Goal: Task Accomplishment & Management: Manage account settings

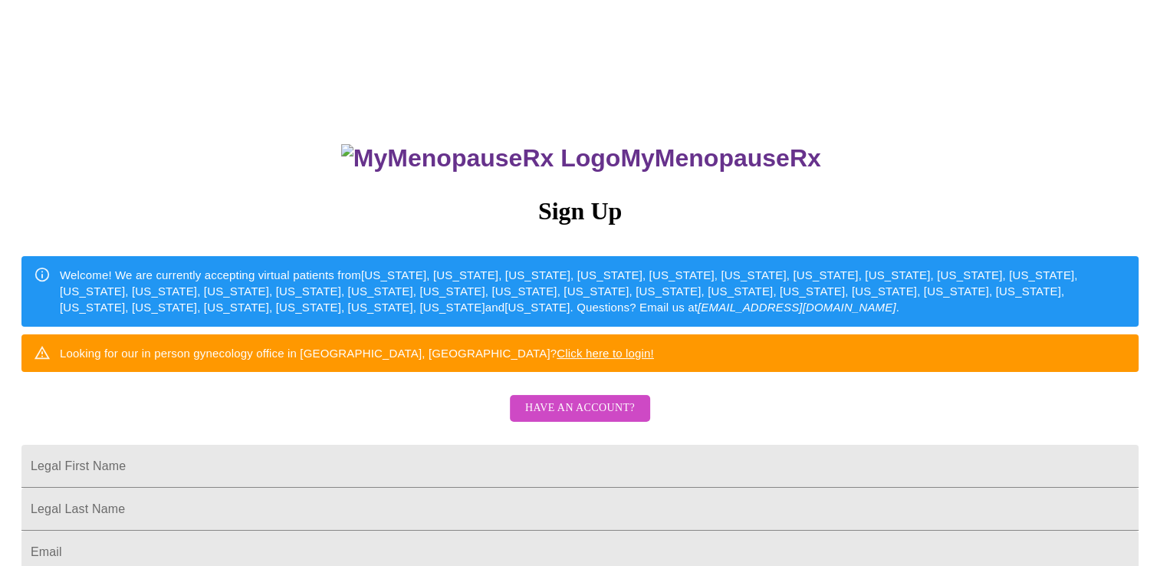
click at [654, 359] on link "Click here to login!" at bounding box center [604, 352] width 97 height 13
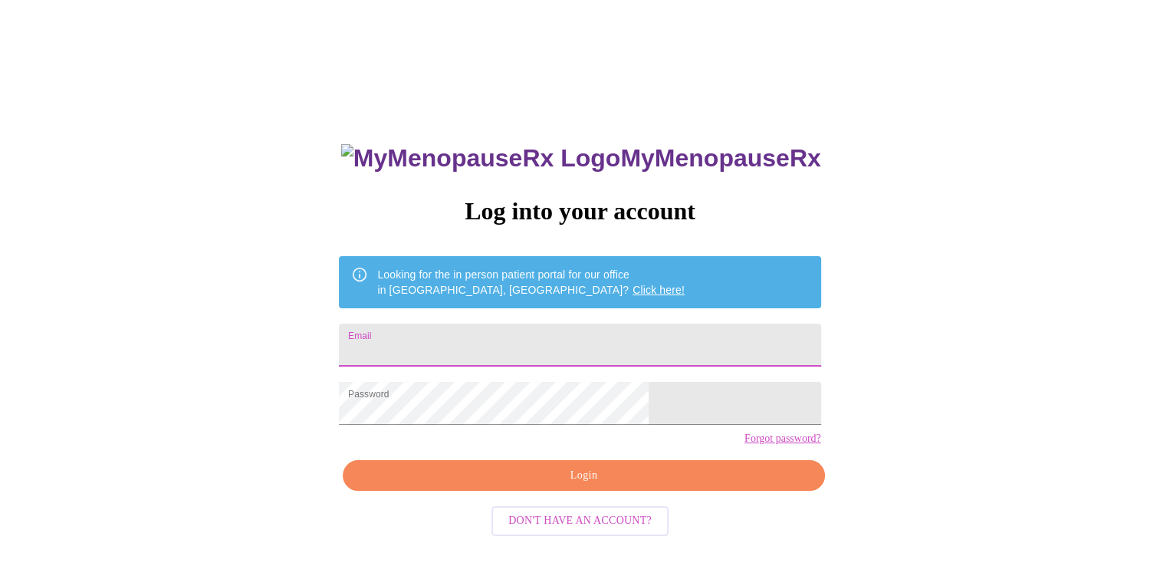
click at [563, 333] on input "Email" at bounding box center [579, 344] width 481 height 43
type input "jfjf99@hotmail.com"
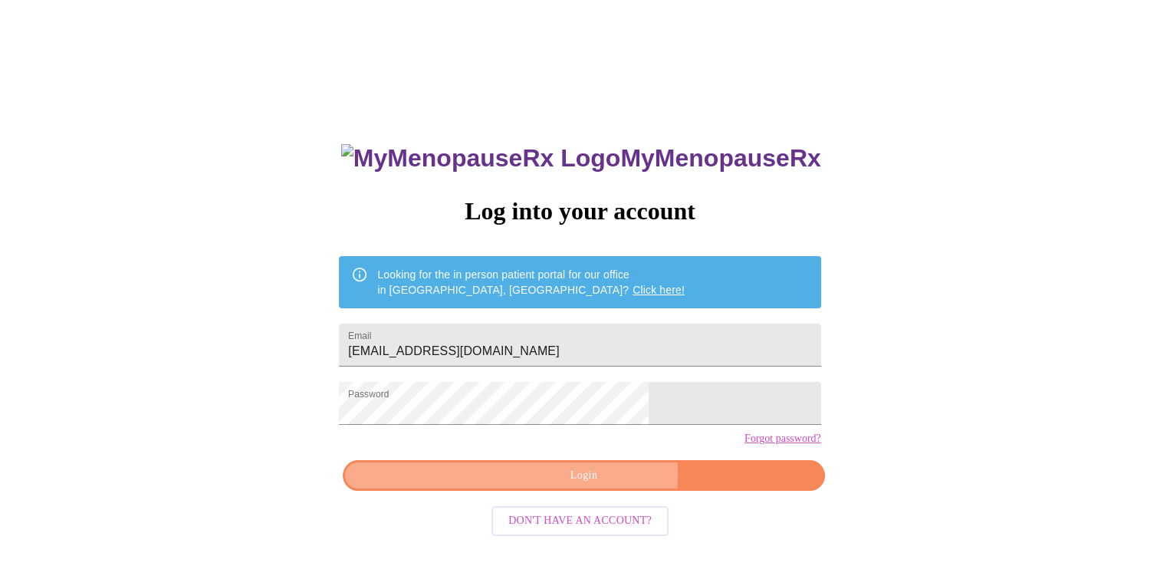
click at [596, 485] on span "Login" at bounding box center [583, 475] width 446 height 19
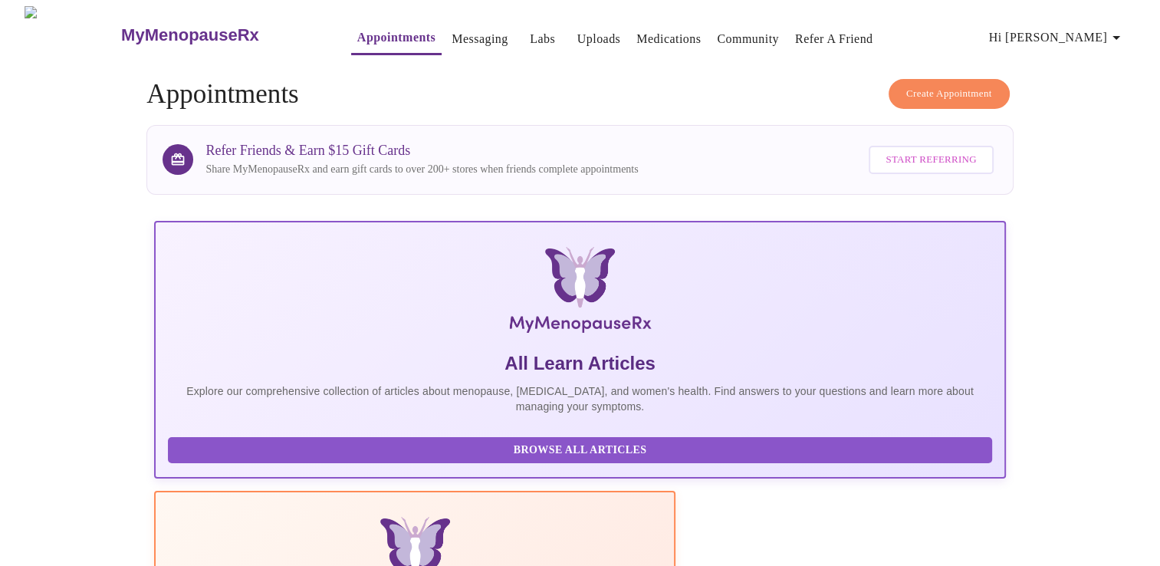
click at [644, 33] on link "Medications" at bounding box center [668, 38] width 64 height 21
